Goal: Navigation & Orientation: Go to known website

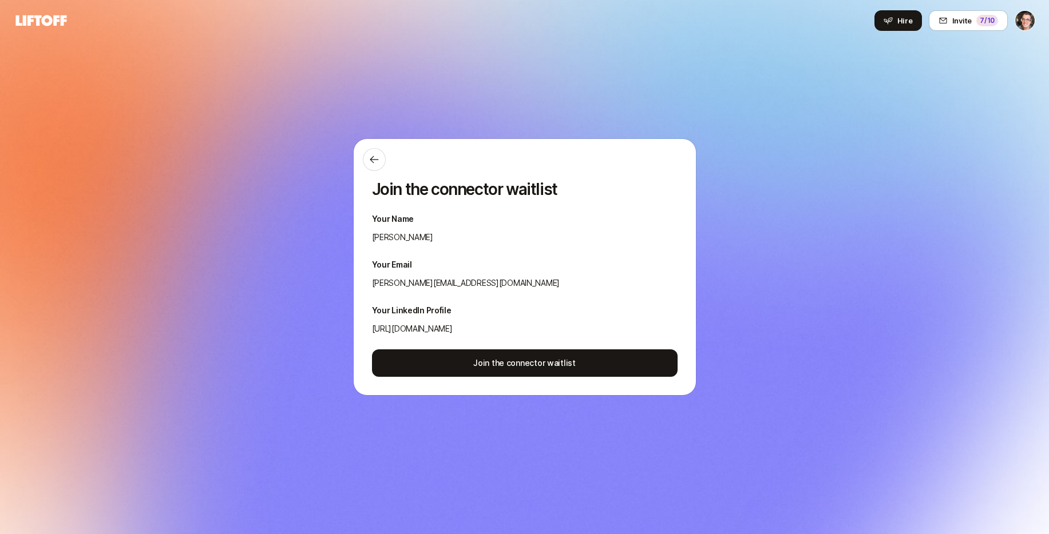
click at [29, 21] on icon at bounding box center [41, 20] width 51 height 11
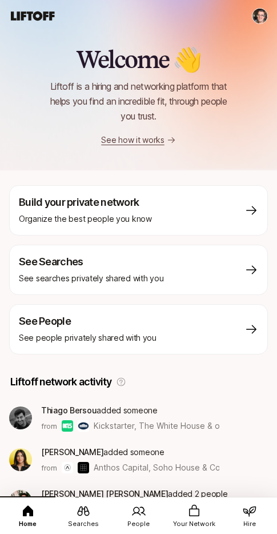
click at [262, 13] on html "Home Searches People Your Network Hire Home Searches People Your Network Hire H…" at bounding box center [138, 267] width 277 height 534
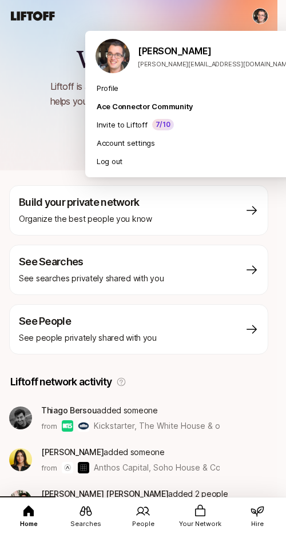
click at [262, 14] on html "Home Searches People Your Network Hire Home Searches People Your Network Hire H…" at bounding box center [143, 267] width 286 height 534
